Goal: Navigation & Orientation: Find specific page/section

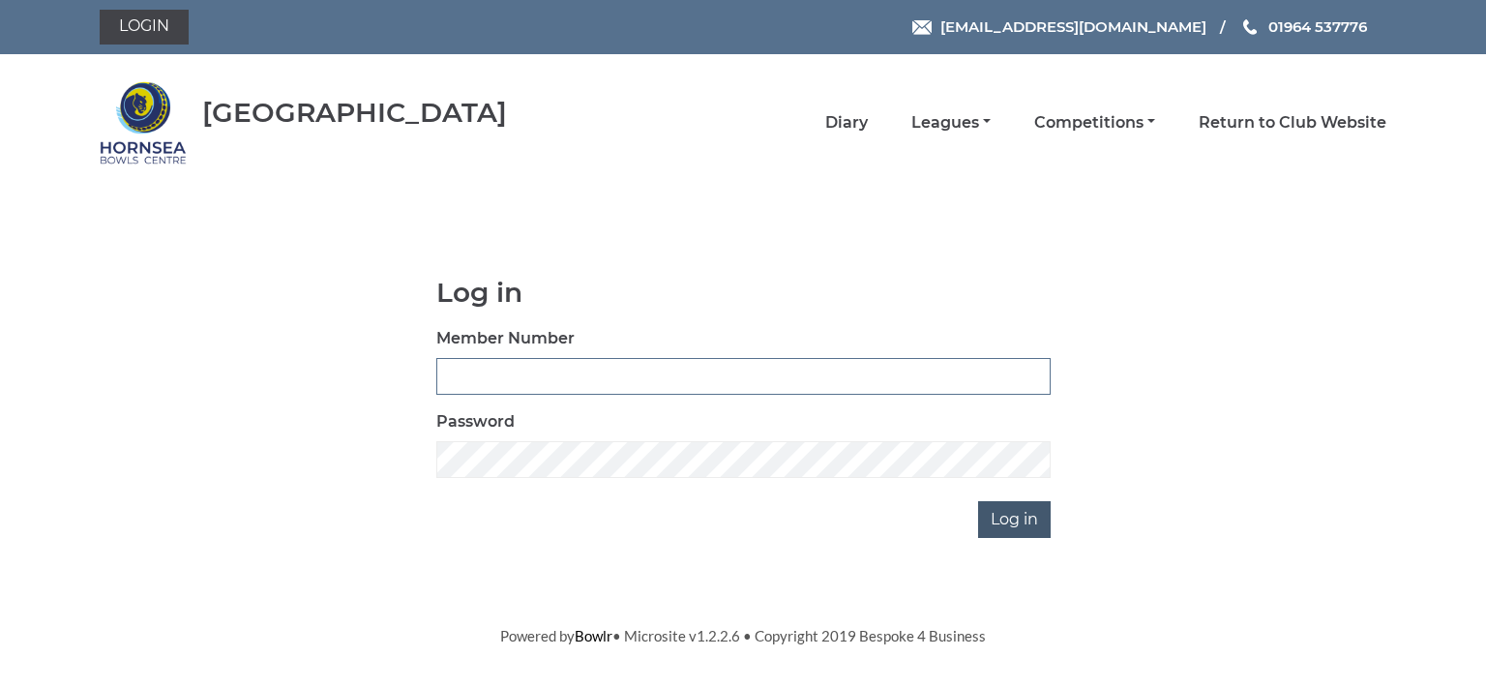
type input "0713"
click at [1022, 523] on input "Log in" at bounding box center [1014, 519] width 73 height 37
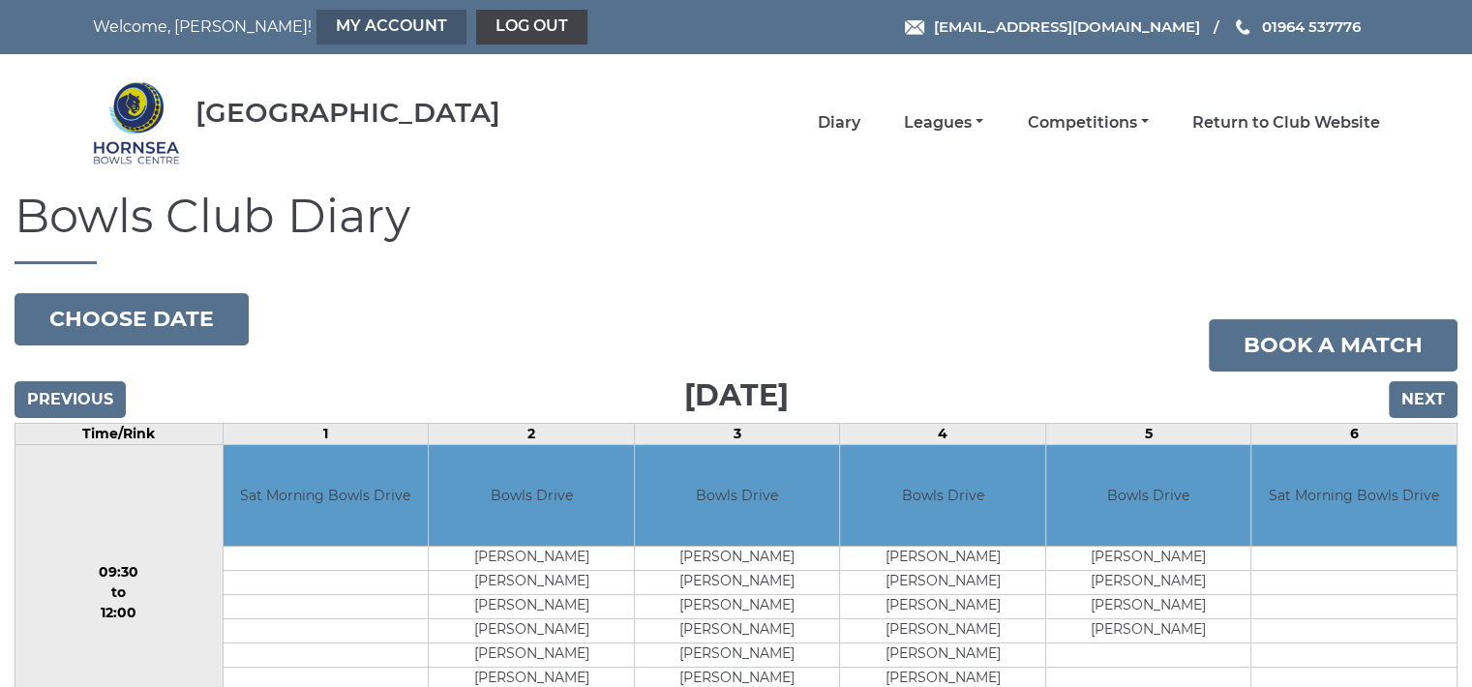
click at [316, 22] on link "My Account" at bounding box center [391, 27] width 150 height 35
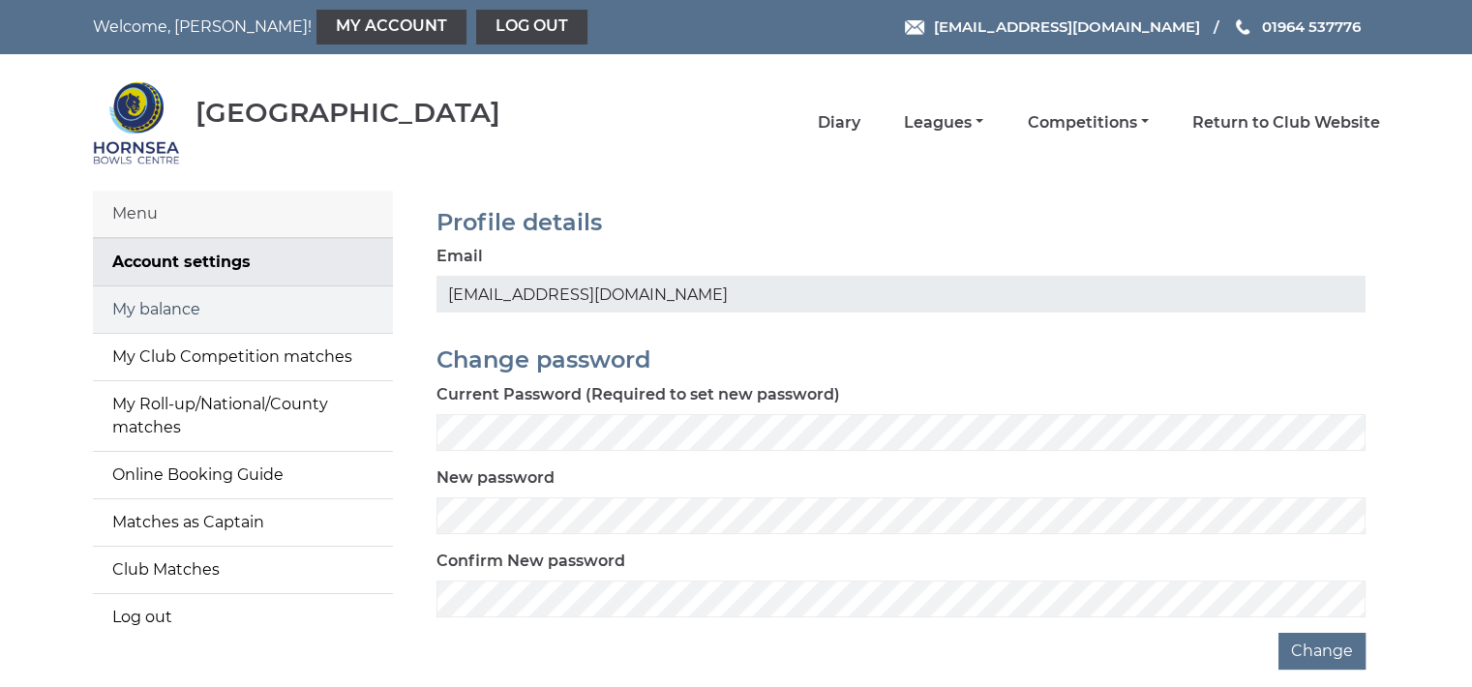
click at [207, 311] on link "My balance" at bounding box center [243, 309] width 300 height 46
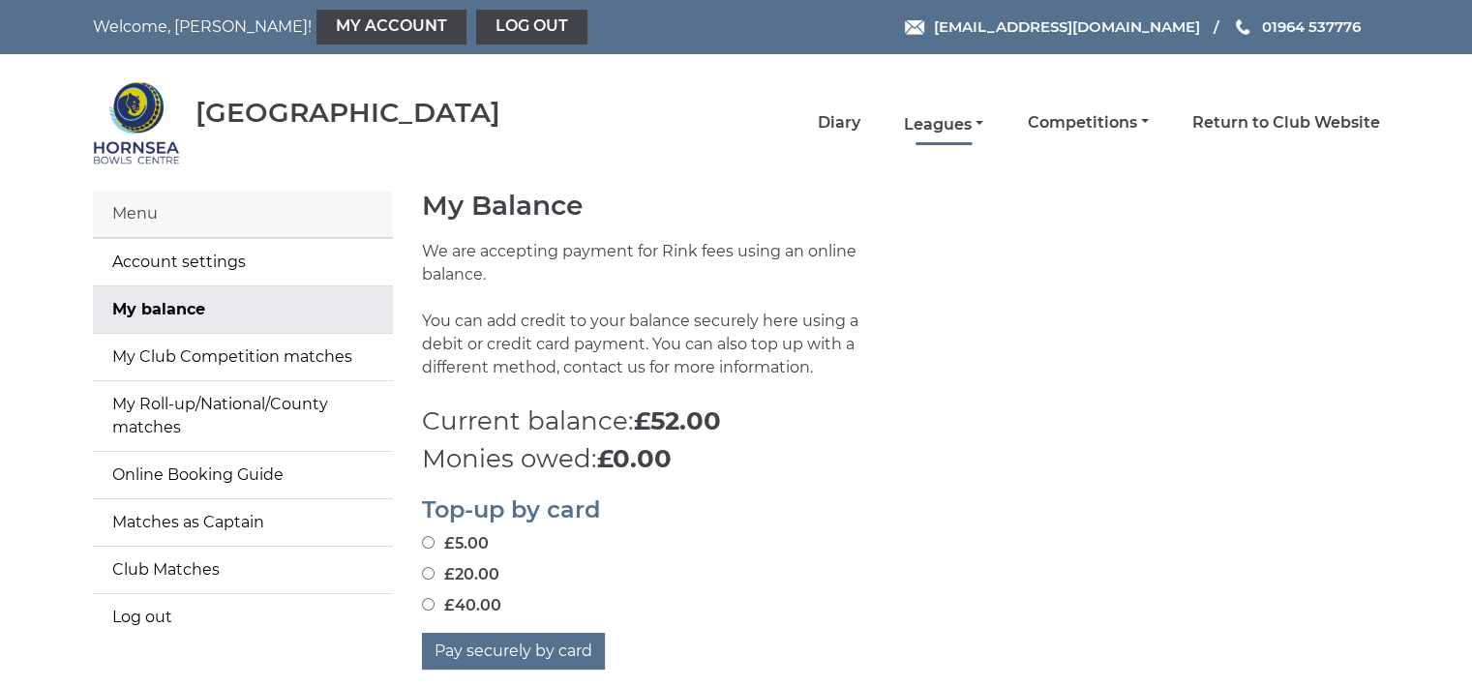
click at [944, 123] on link "Leagues" at bounding box center [943, 124] width 79 height 21
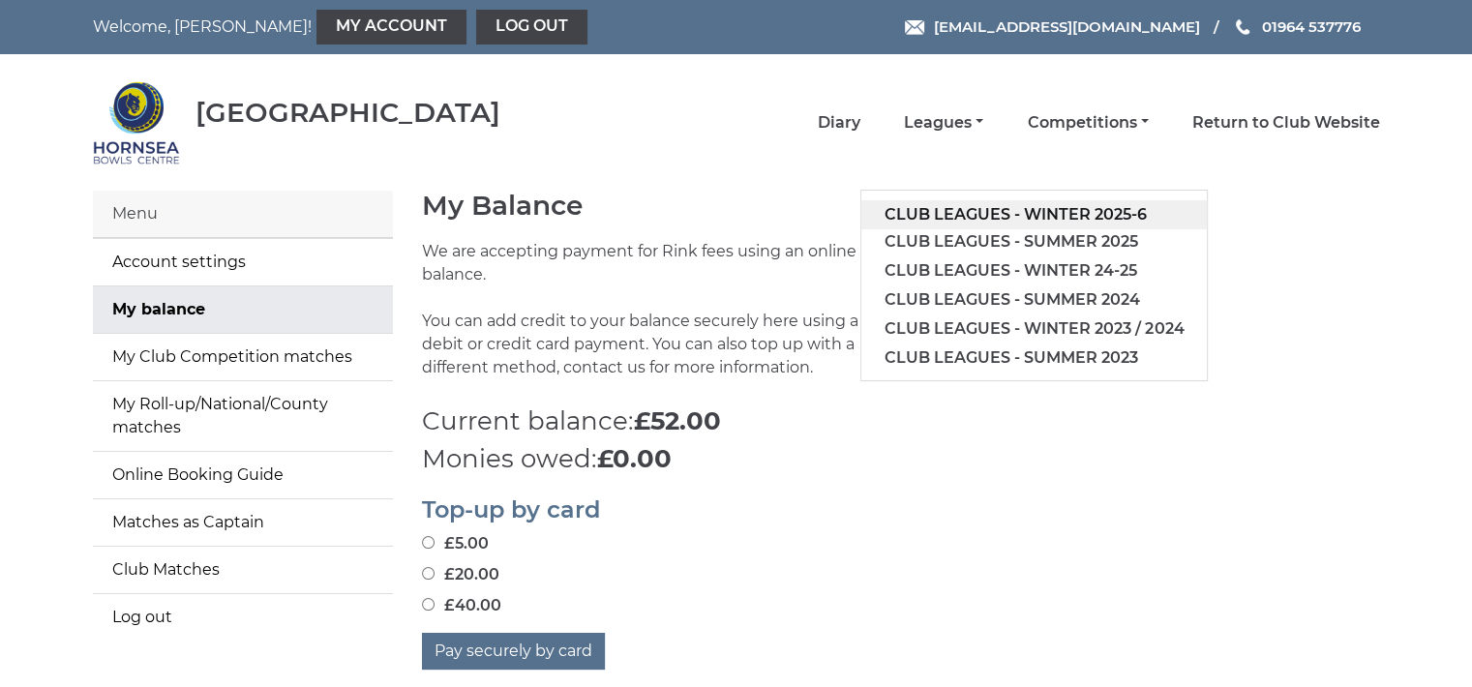
click at [995, 207] on link "Club leagues - Winter 2025-6" at bounding box center [1033, 214] width 345 height 29
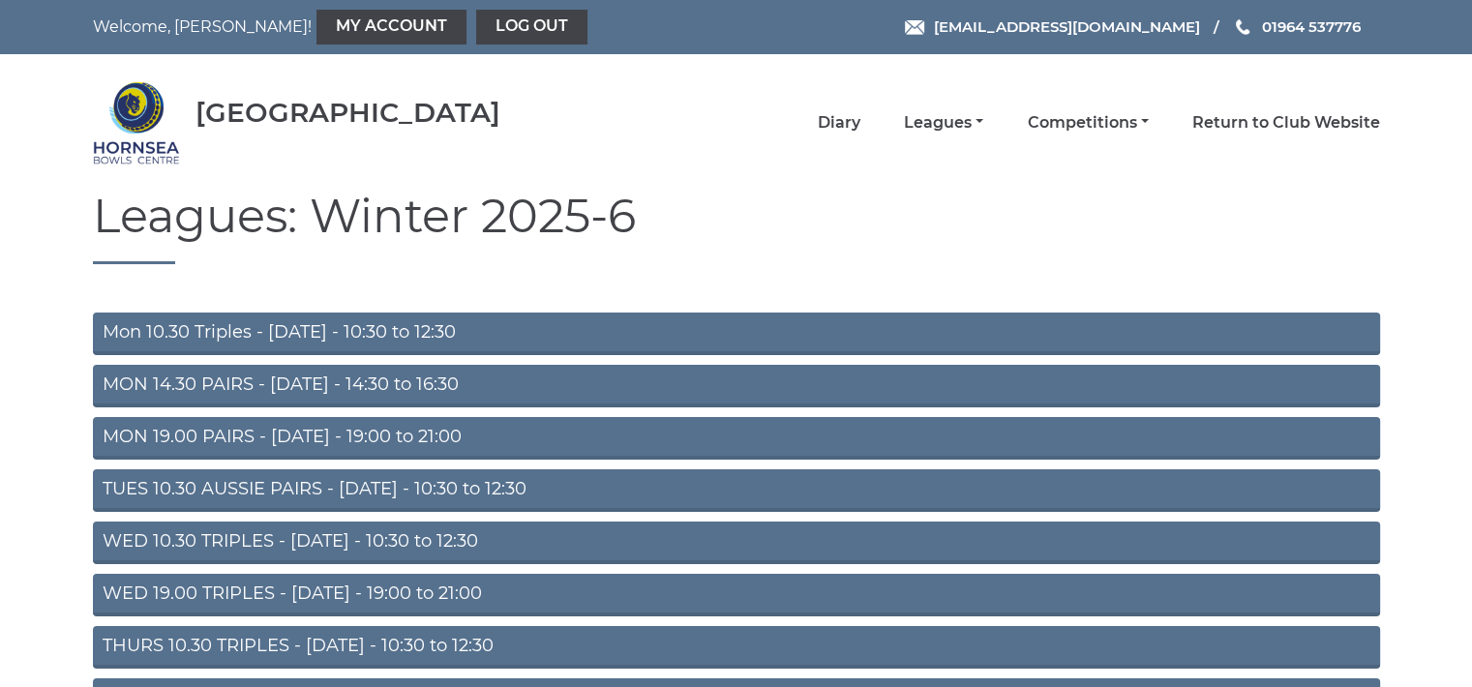
click at [559, 323] on link "Mon 10.30 Triples - Monday - 10:30 to 12:30" at bounding box center [736, 334] width 1287 height 43
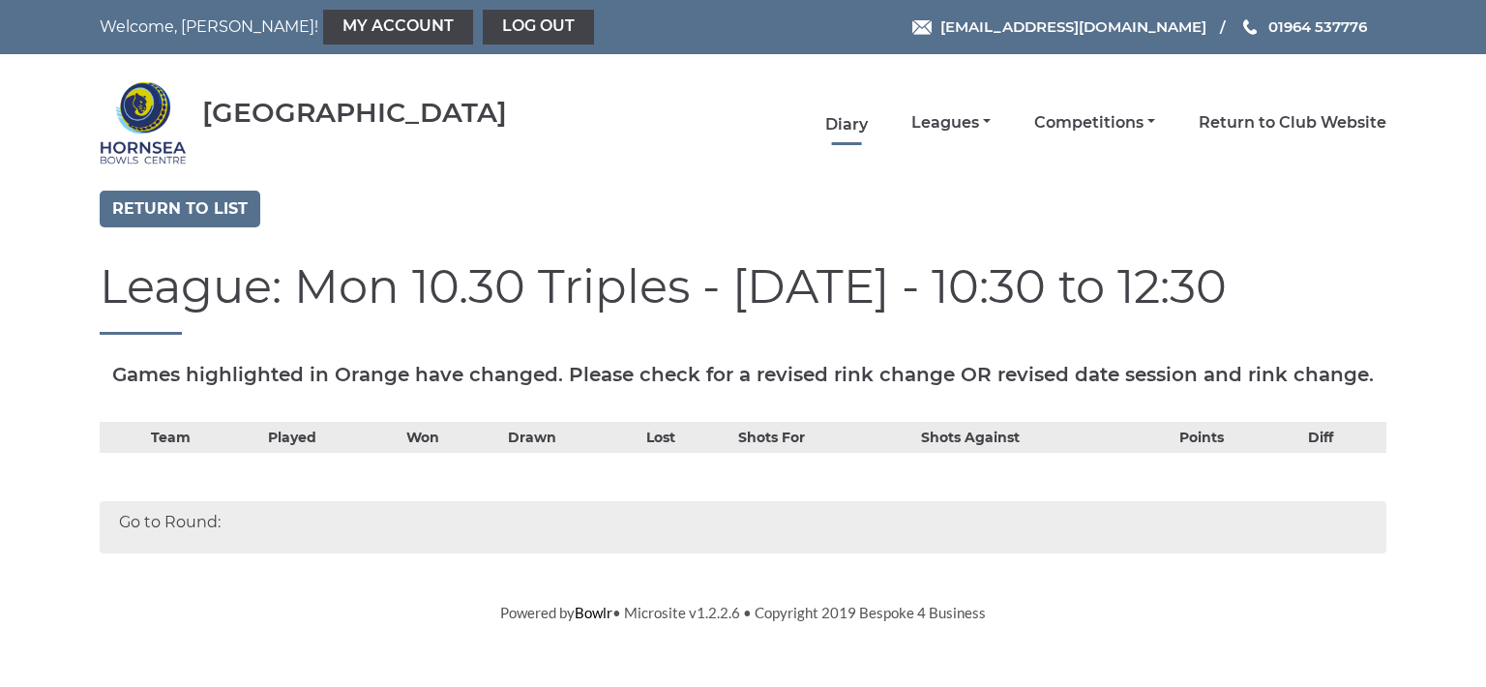
click at [836, 117] on link "Diary" at bounding box center [846, 124] width 43 height 21
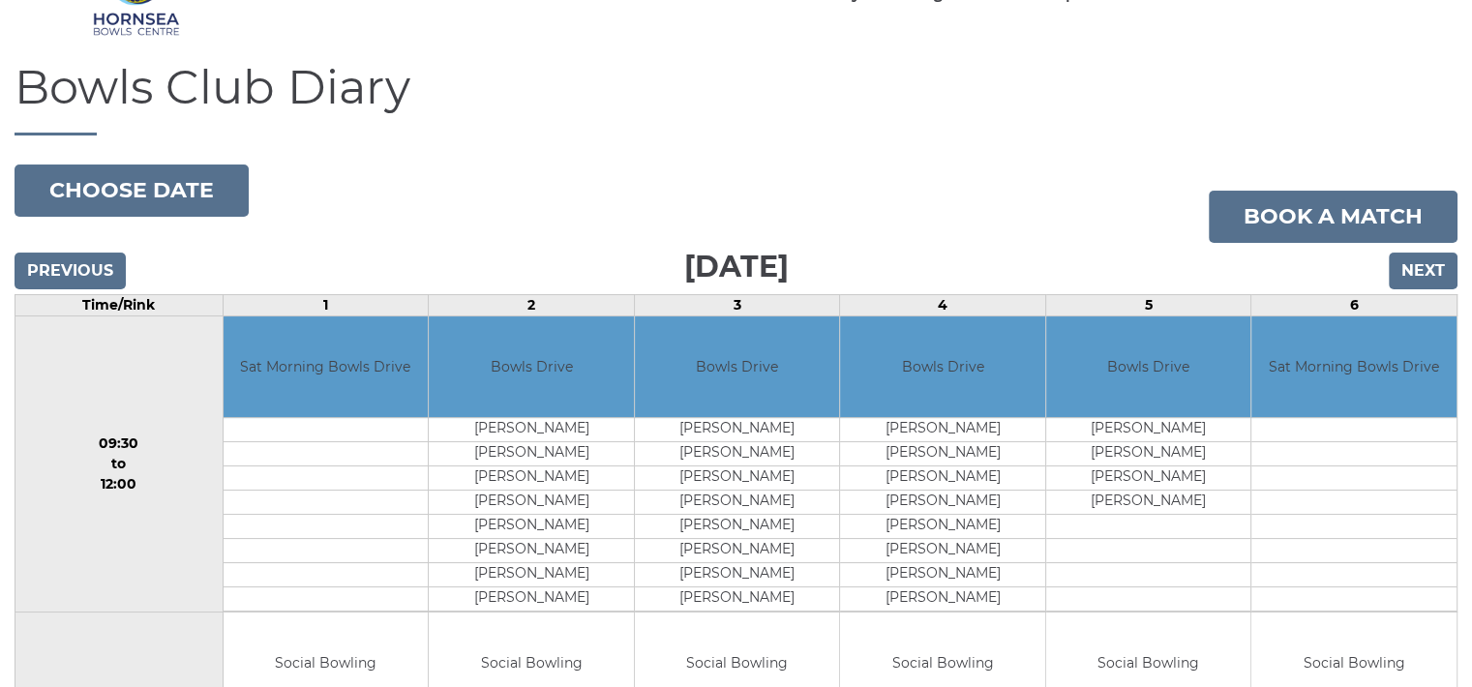
scroll to position [116, 0]
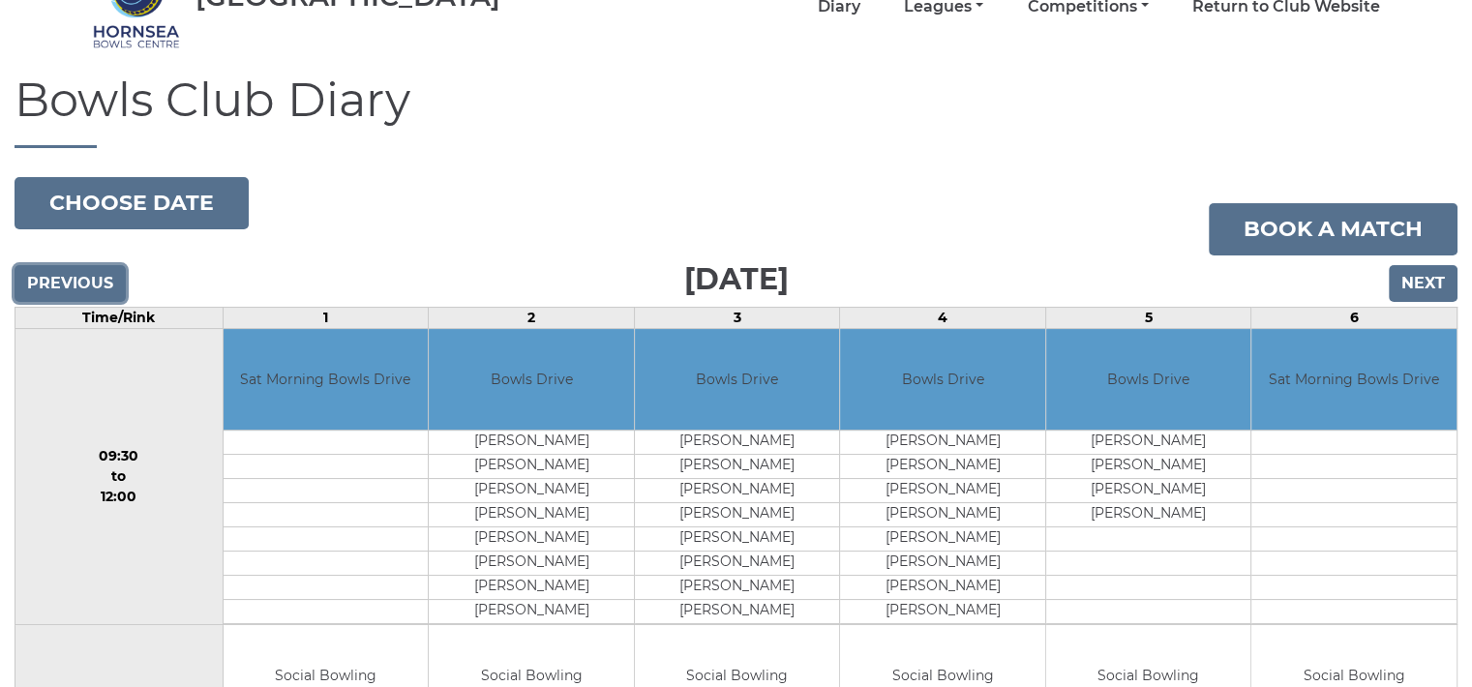
click at [88, 274] on input "Previous" at bounding box center [70, 283] width 111 height 37
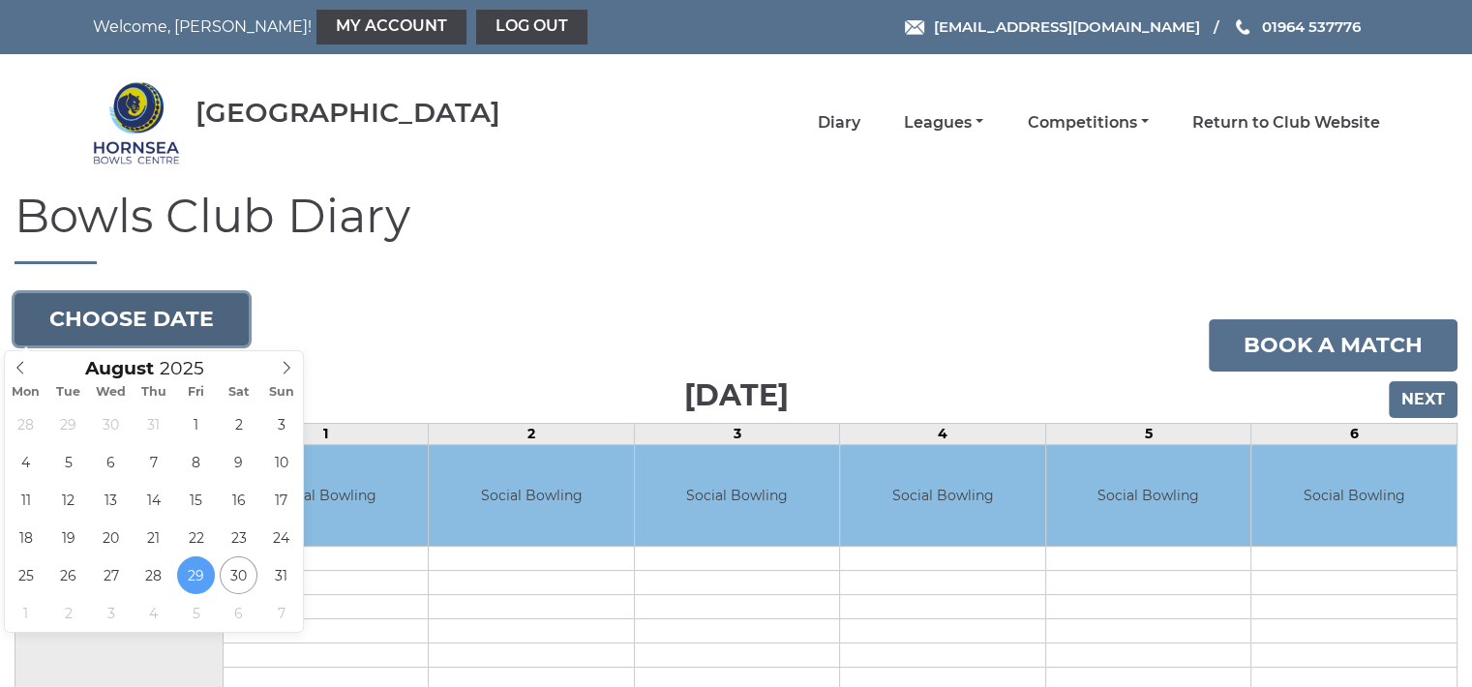
click at [208, 302] on button "Choose date" at bounding box center [132, 319] width 234 height 52
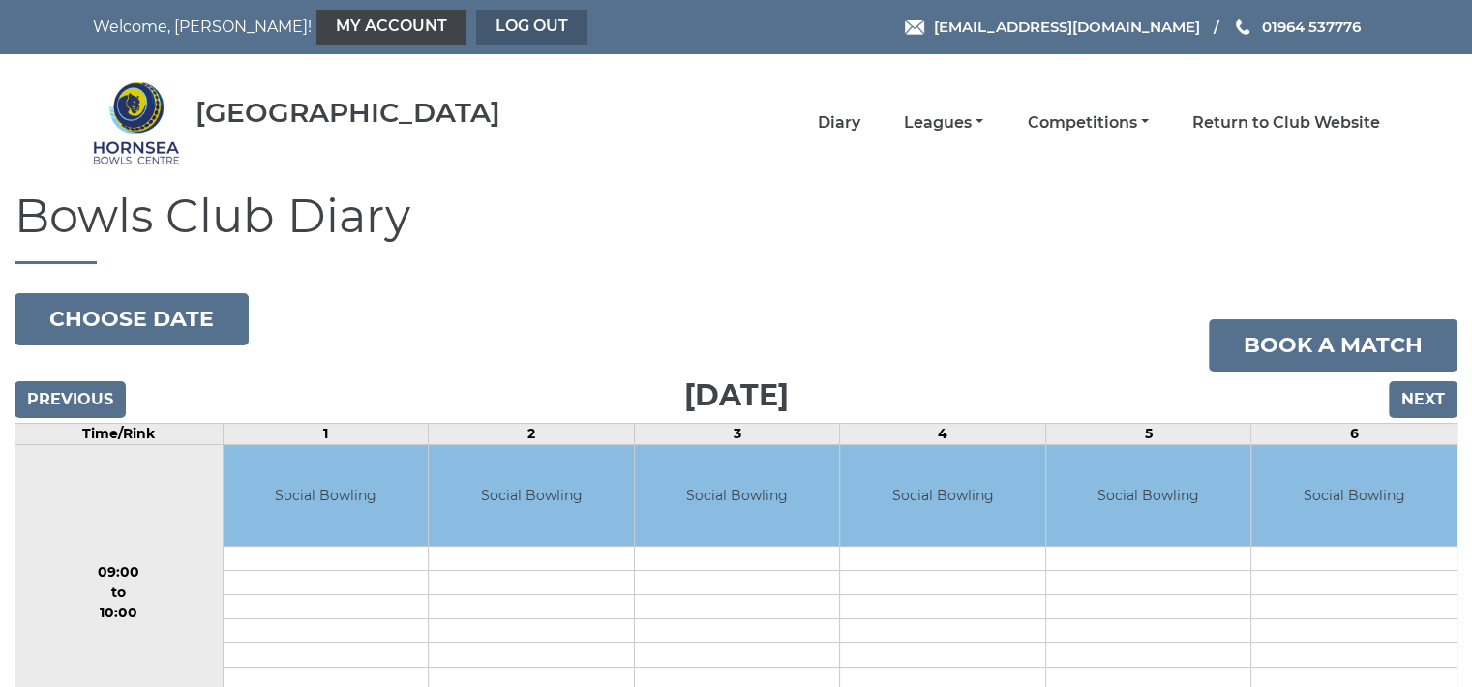
click at [476, 26] on link "Log out" at bounding box center [531, 27] width 111 height 35
